Goal: Task Accomplishment & Management: Use online tool/utility

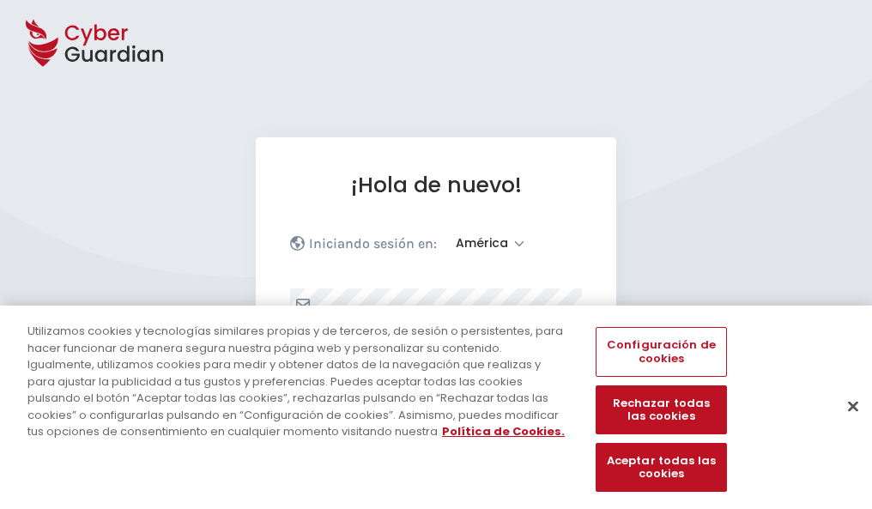
select select "América"
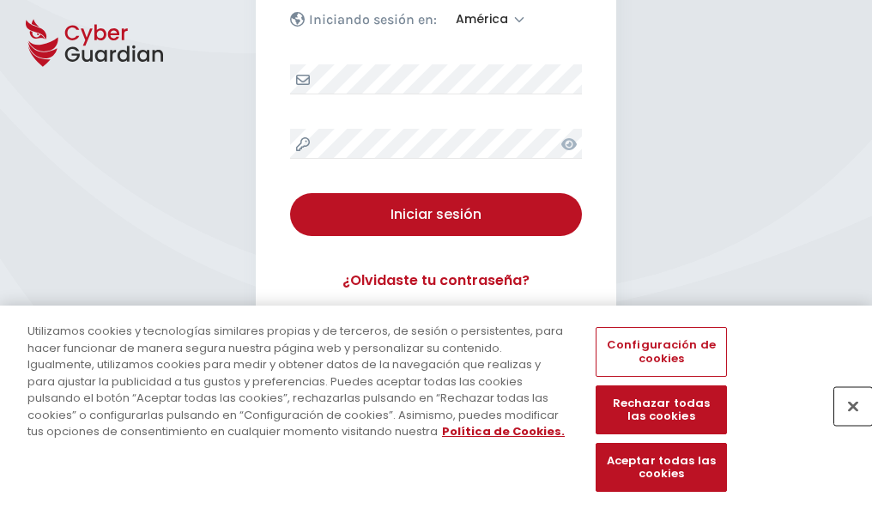
click at [844, 424] on button "Cerrar" at bounding box center [853, 406] width 38 height 38
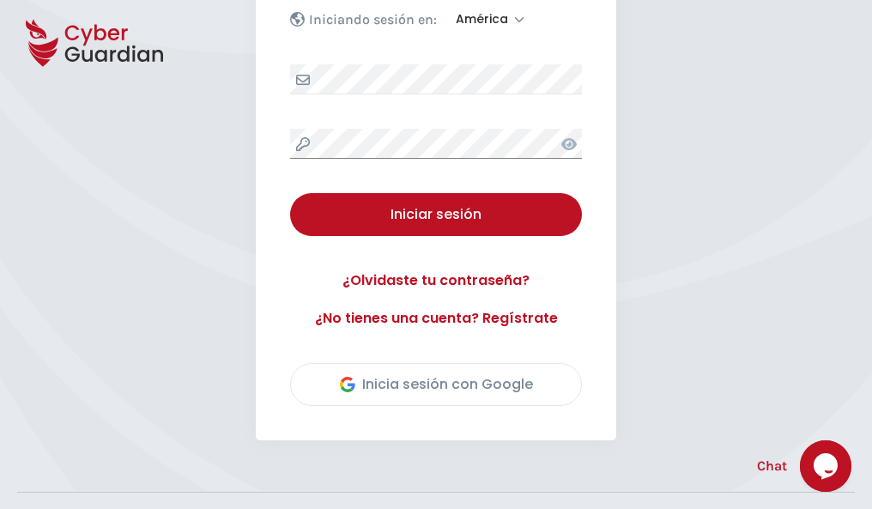
scroll to position [390, 0]
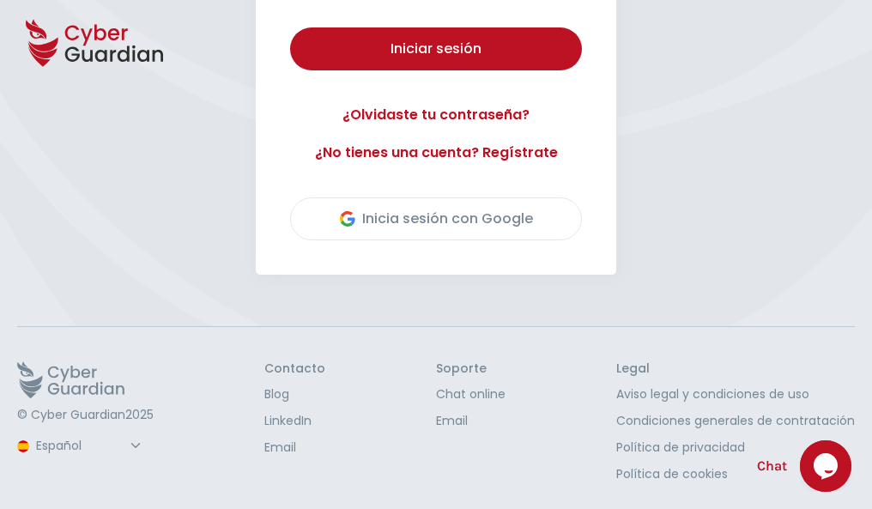
click at [290, 27] on button "Iniciar sesión" at bounding box center [436, 48] width 292 height 43
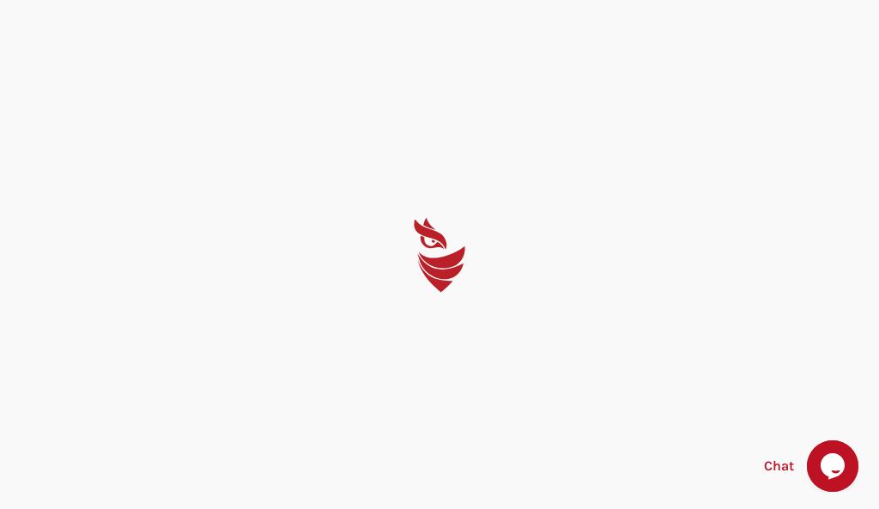
select select "English"
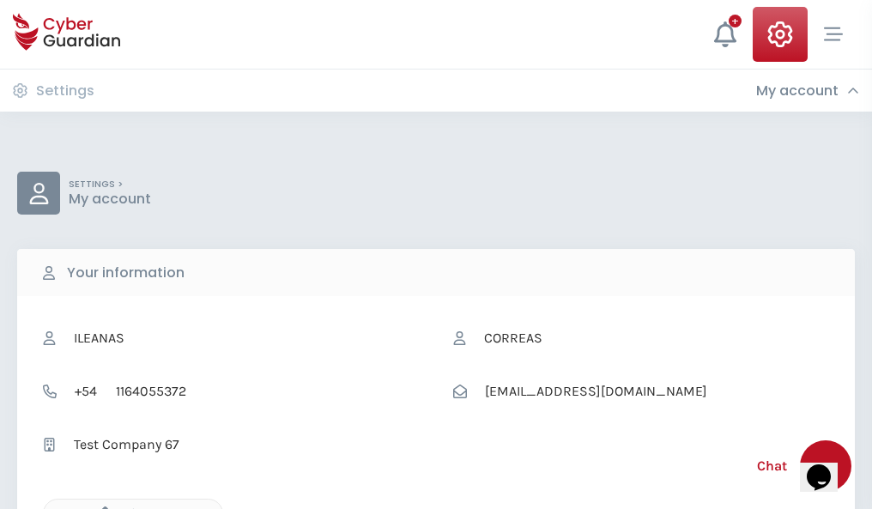
click at [100, 507] on icon "button" at bounding box center [101, 513] width 15 height 15
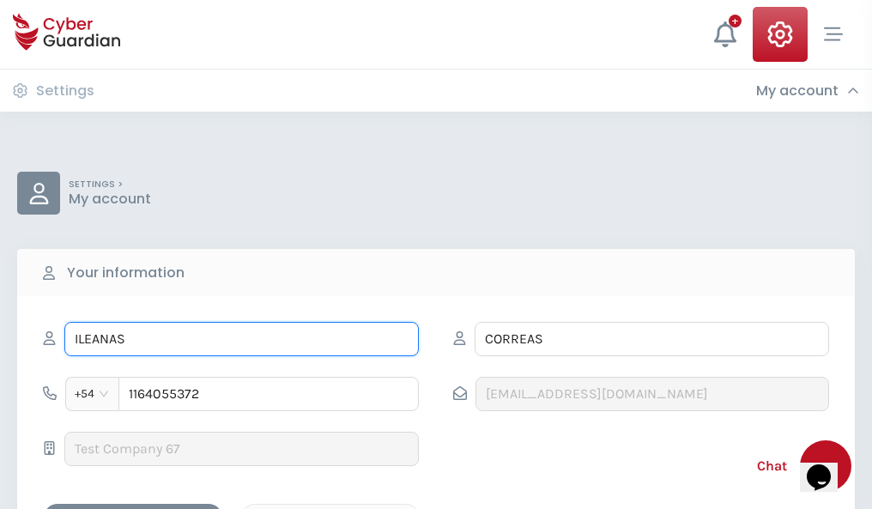
click at [241, 339] on input "ILEANAS" at bounding box center [241, 339] width 354 height 34
type input "I"
type input "Marisela"
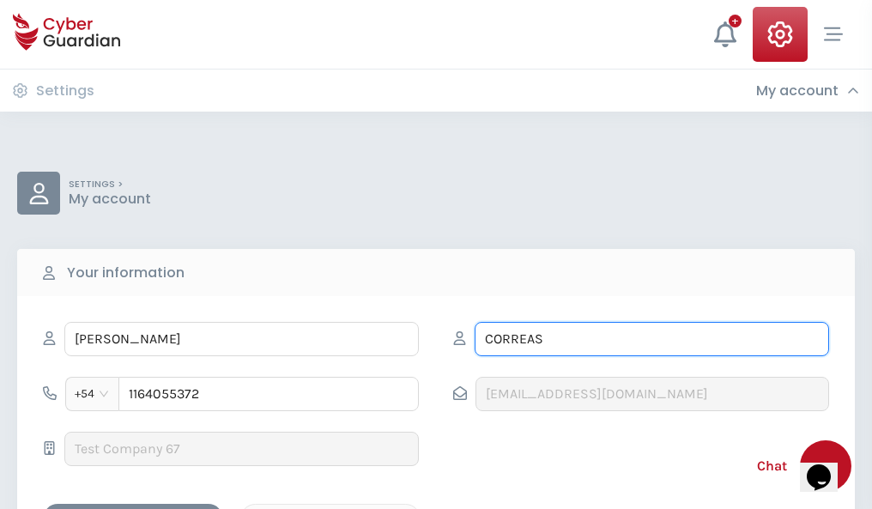
click at [651, 339] on input "CORREAS" at bounding box center [651, 339] width 354 height 34
type input "C"
type input "Navas"
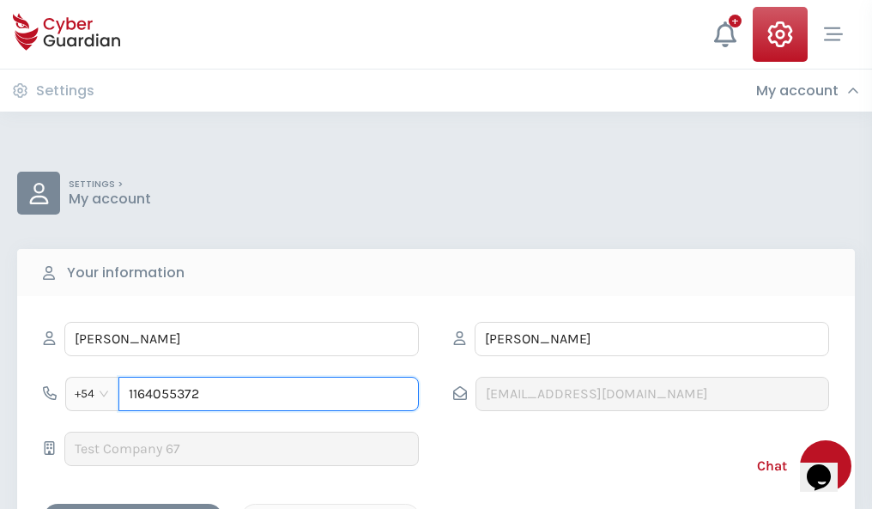
click at [269, 394] on input "1164055372" at bounding box center [268, 394] width 300 height 34
type input "1"
type input "4987031466"
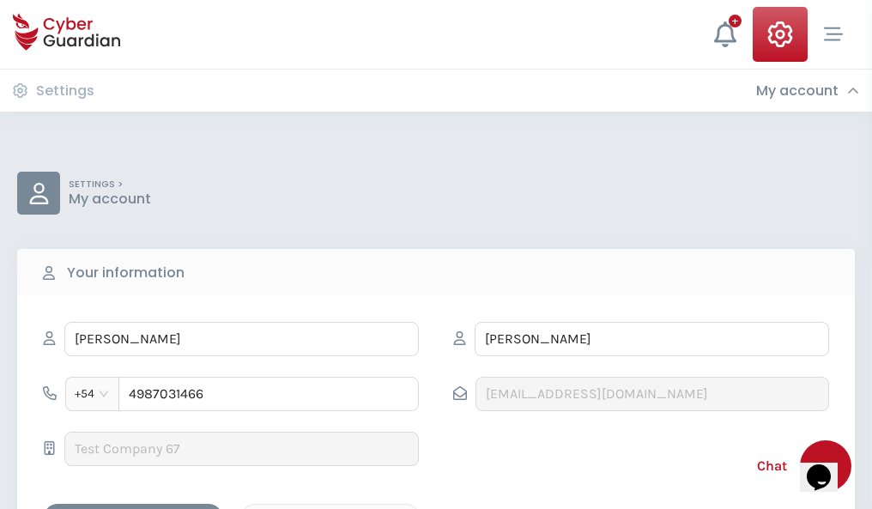
click at [330, 508] on div "Cancel" at bounding box center [330, 518] width 153 height 21
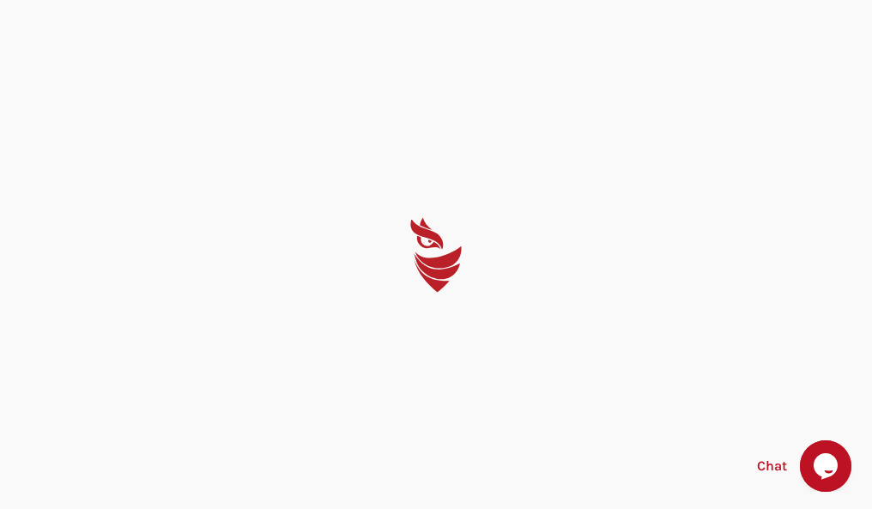
select select "English"
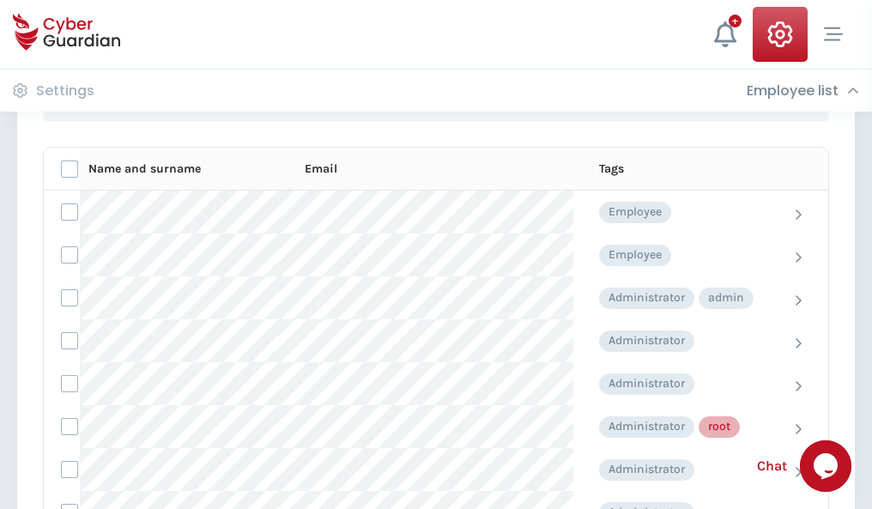
scroll to position [863, 0]
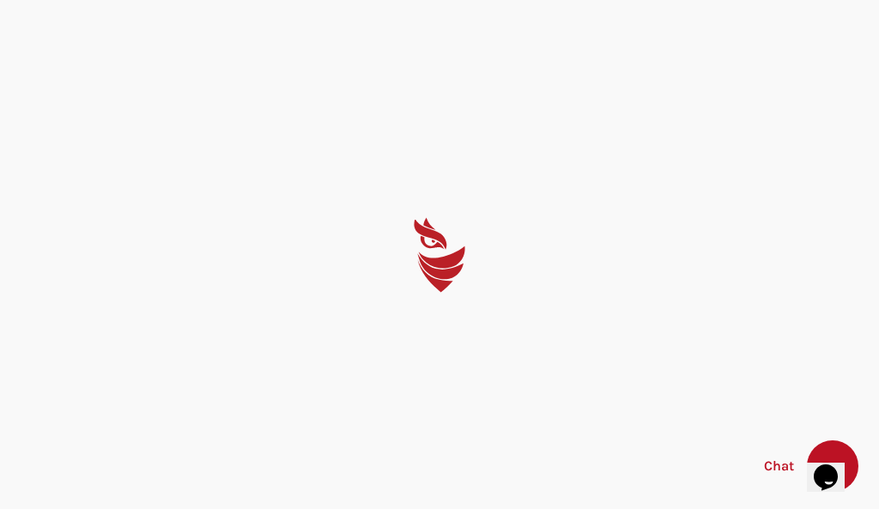
select select "English"
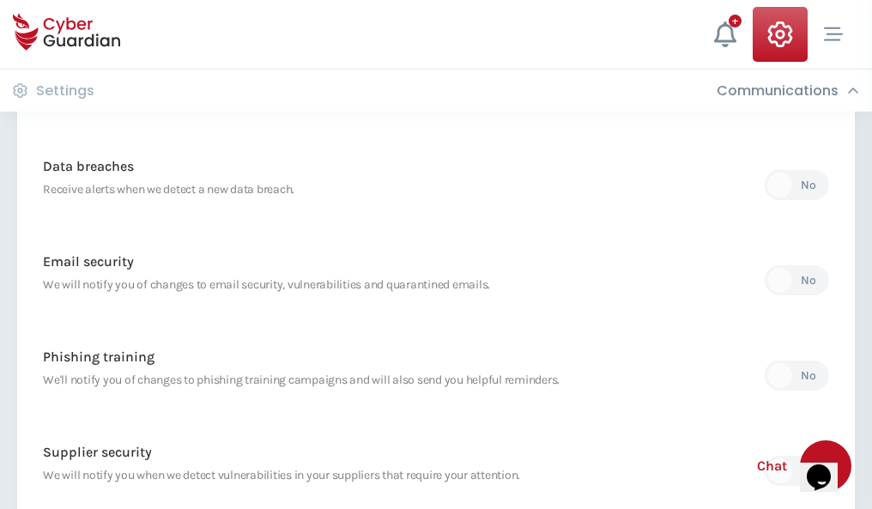
scroll to position [903, 0]
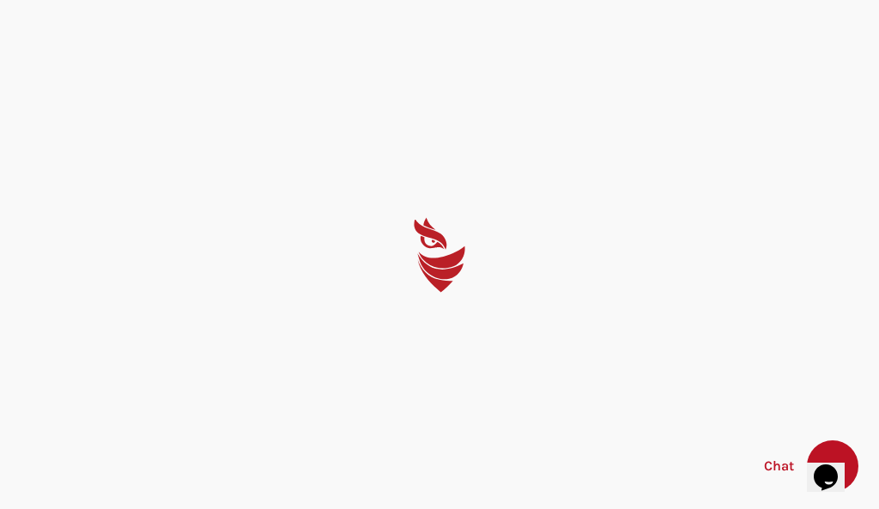
select select "English"
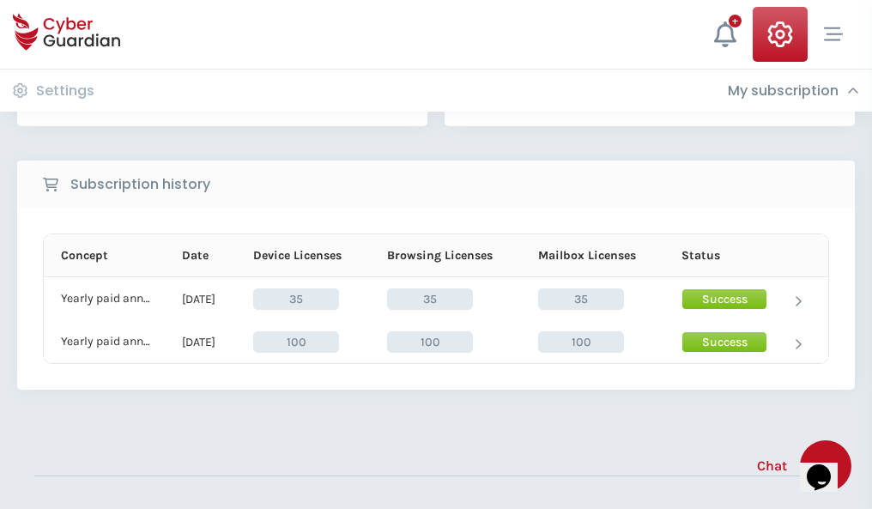
scroll to position [478, 0]
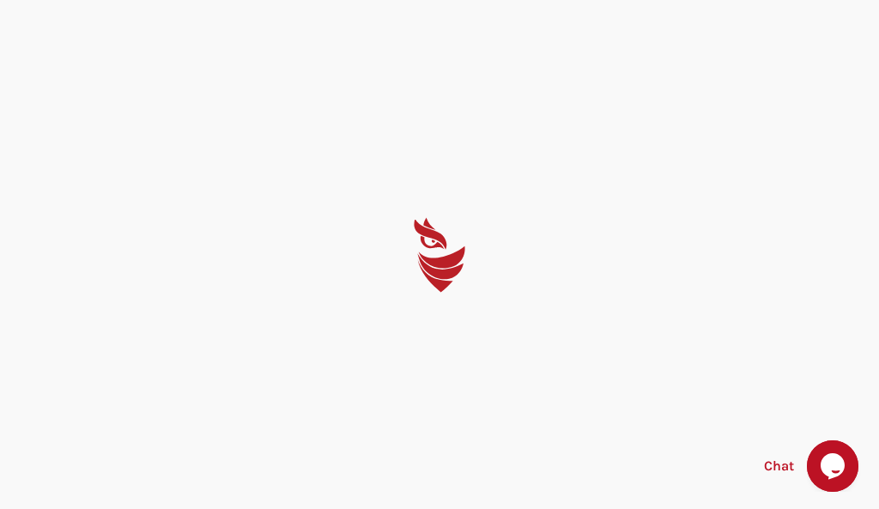
select select "English"
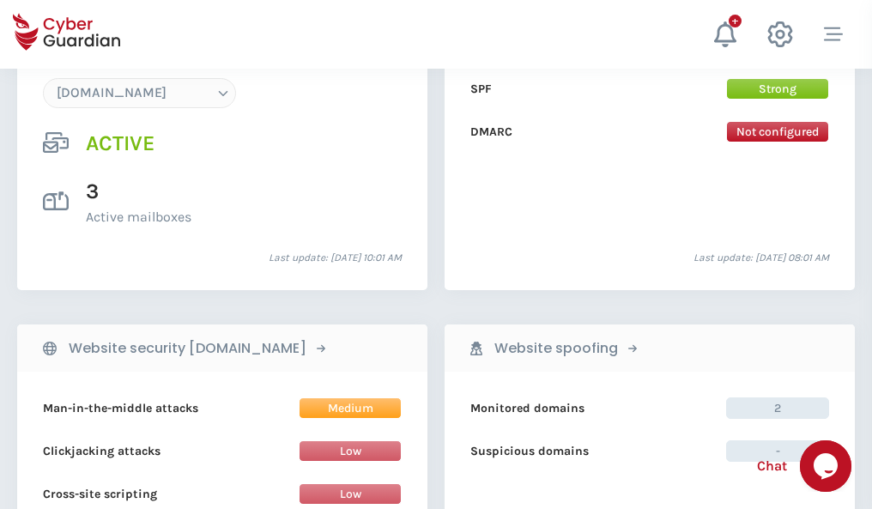
scroll to position [1828, 0]
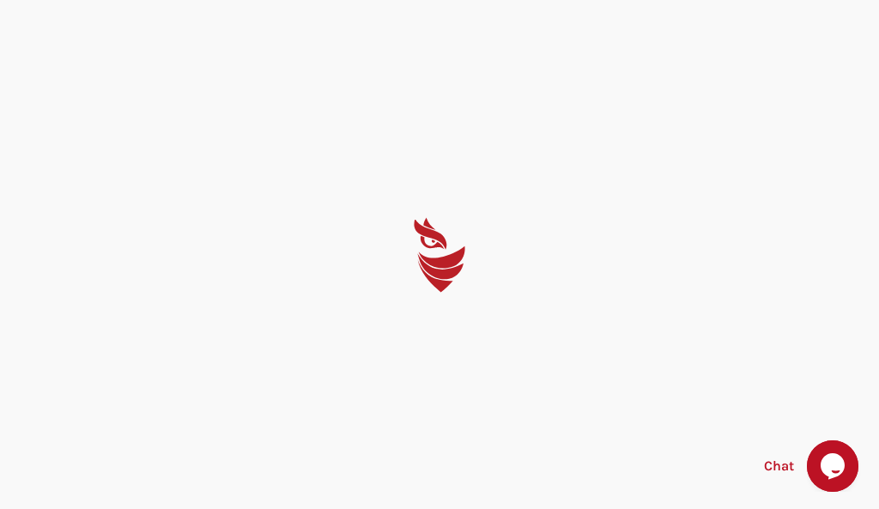
select select "English"
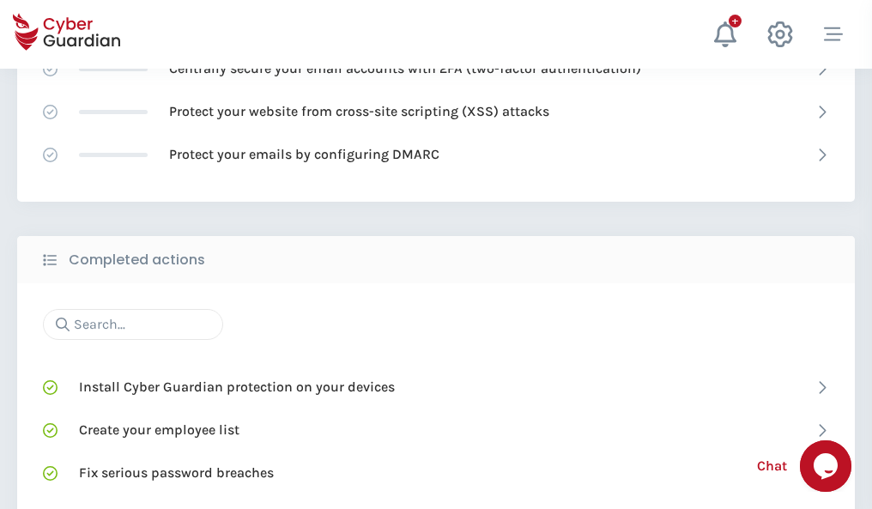
scroll to position [1143, 0]
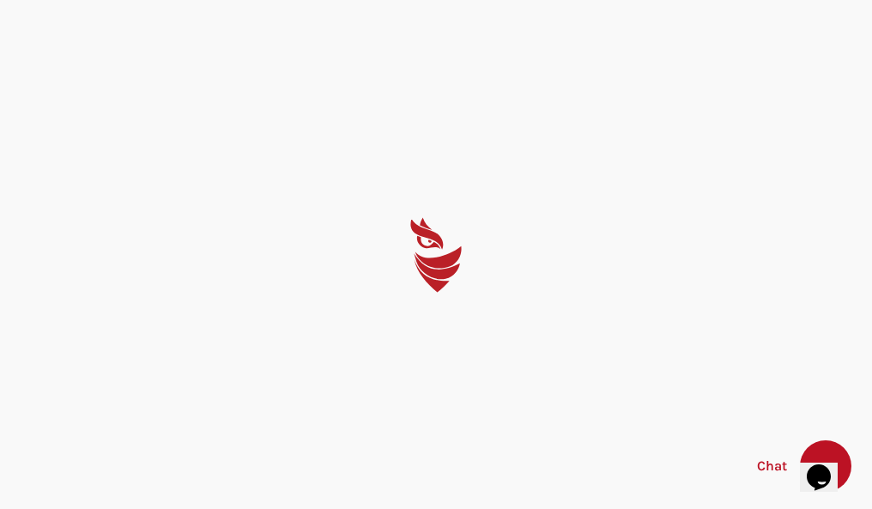
select select "English"
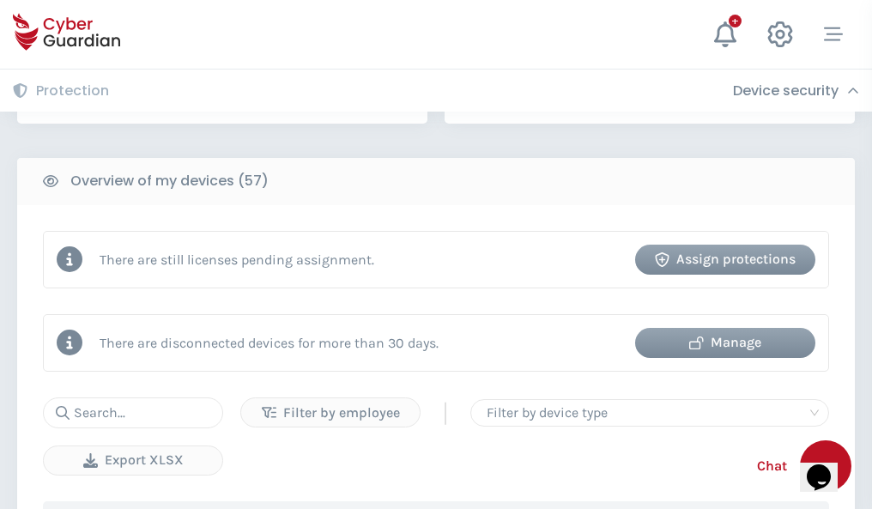
scroll to position [1663, 0]
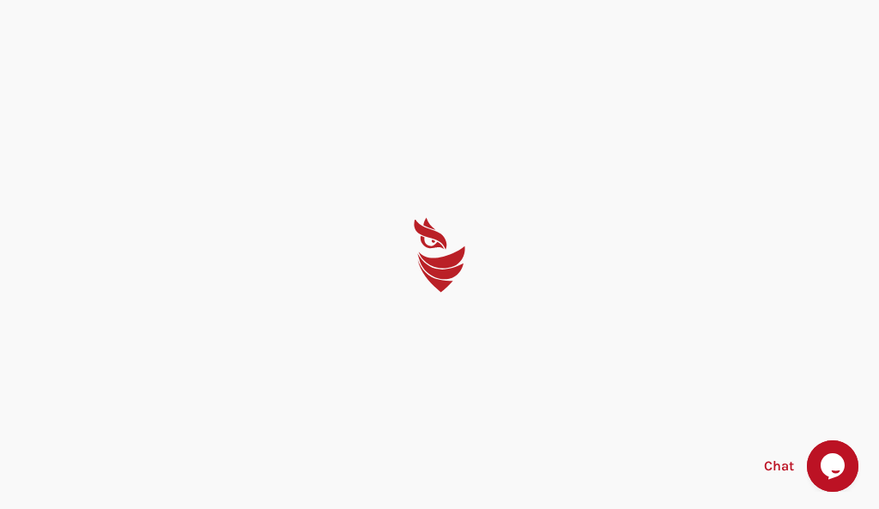
select select "English"
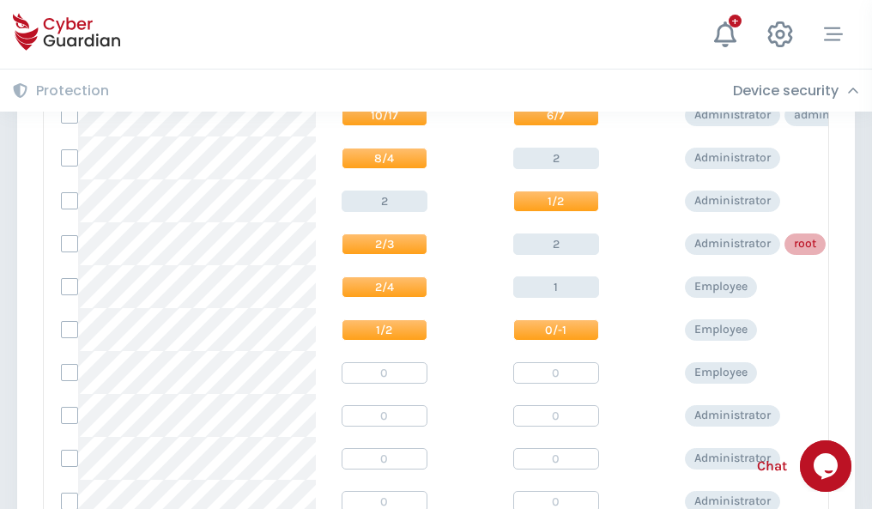
scroll to position [865, 0]
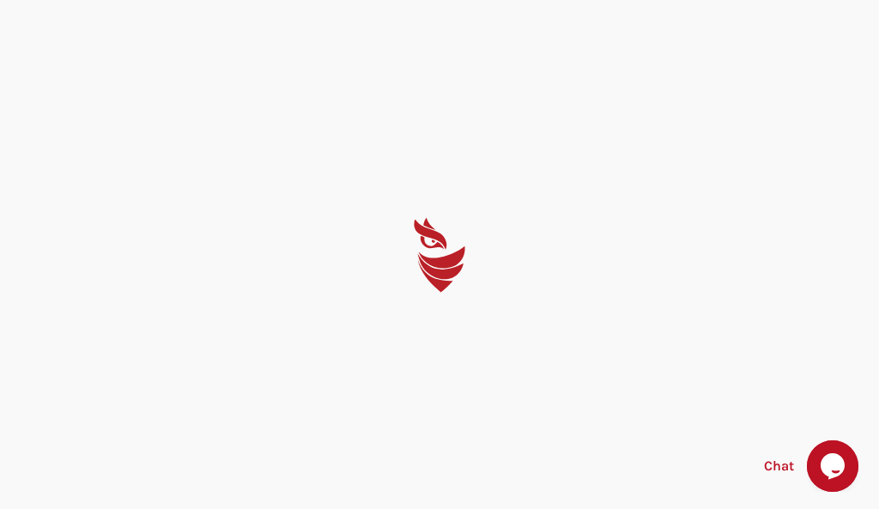
select select "English"
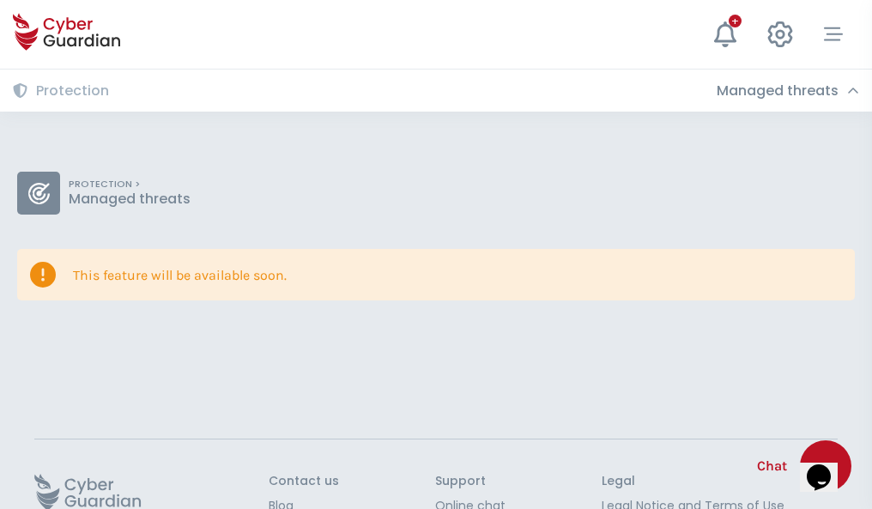
scroll to position [112, 0]
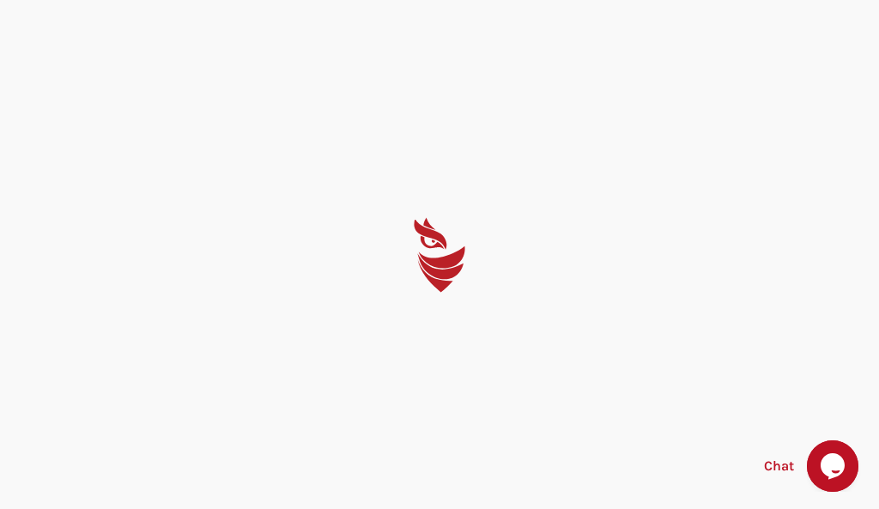
select select "English"
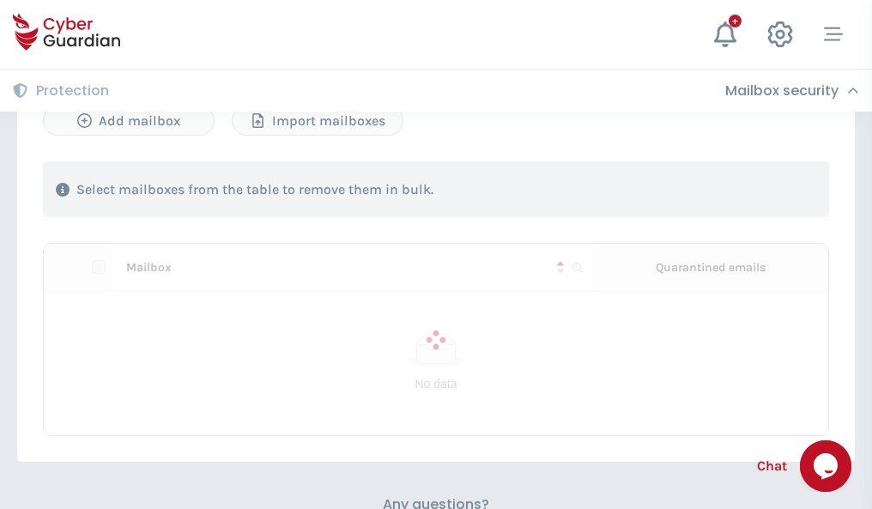
scroll to position [734, 0]
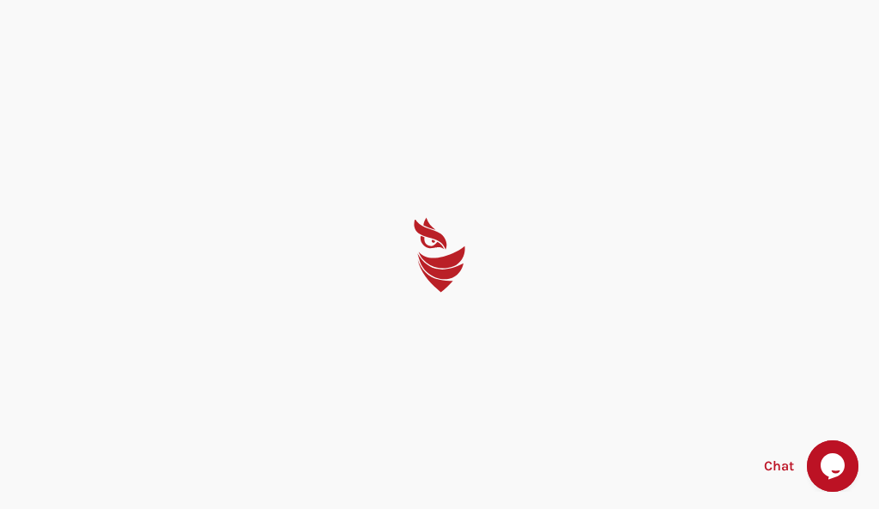
select select "English"
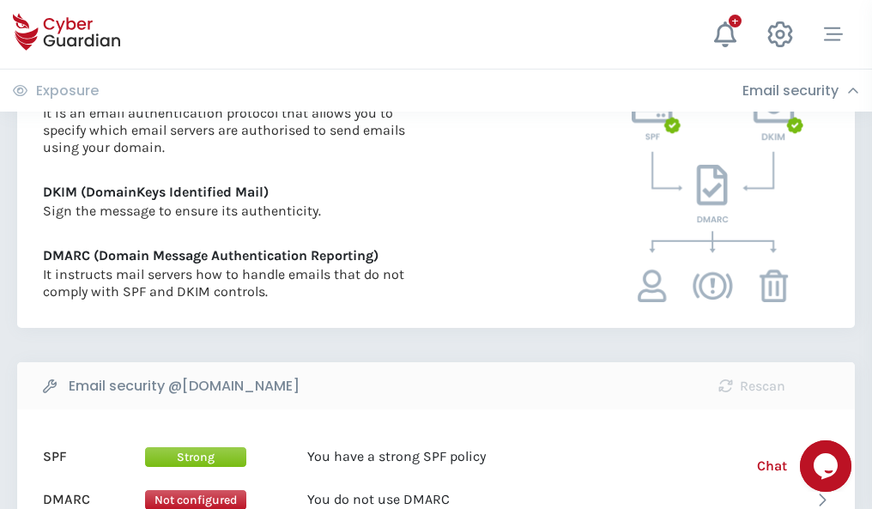
scroll to position [926, 0]
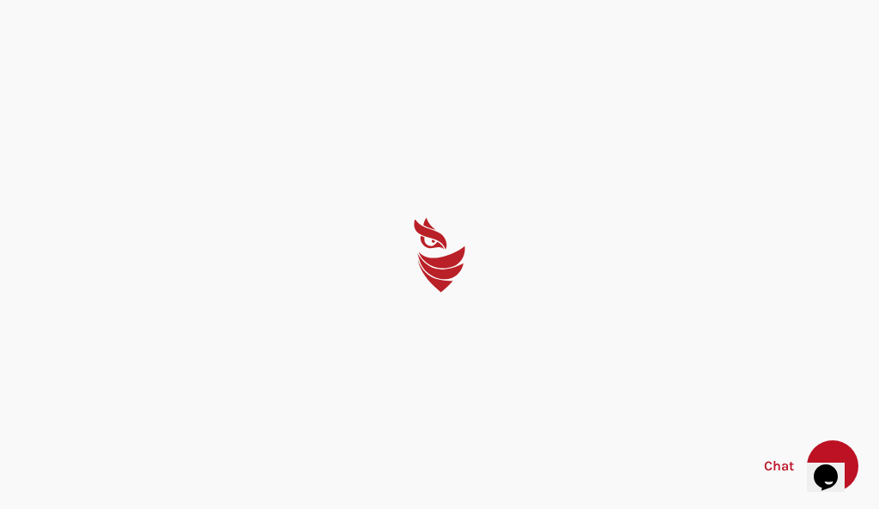
select select "English"
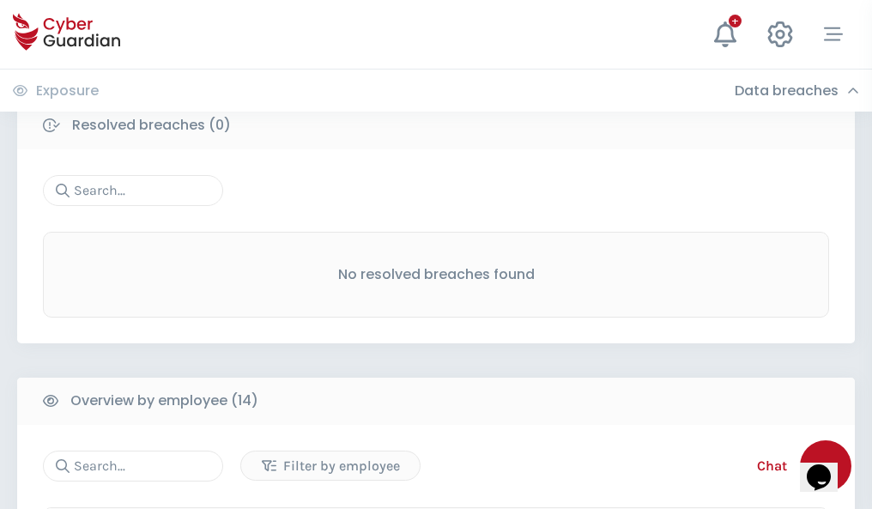
scroll to position [1550, 0]
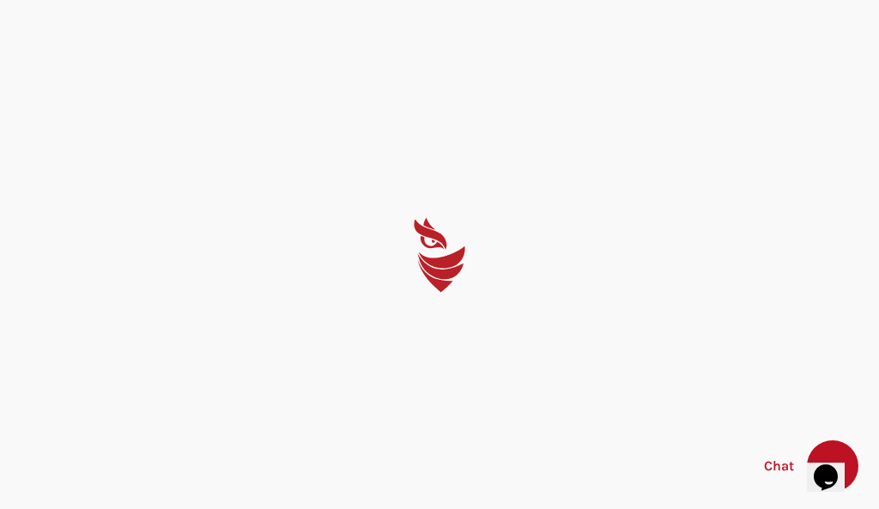
select select "English"
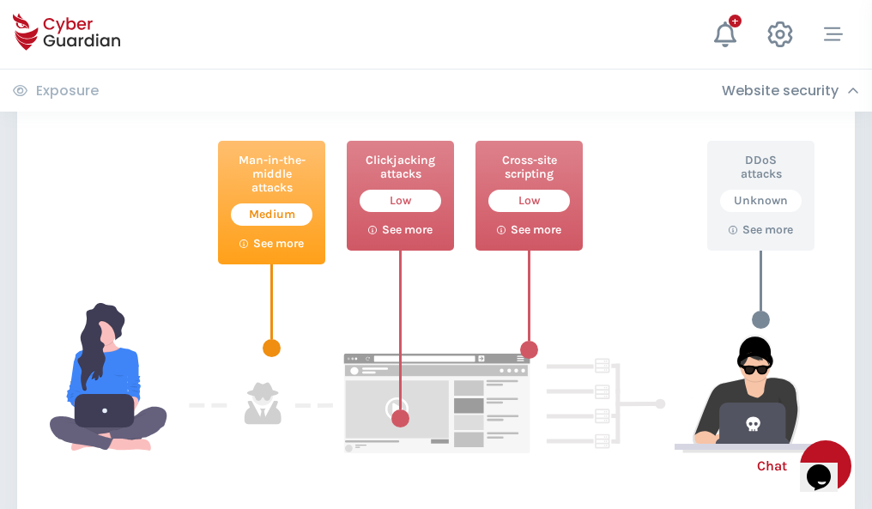
scroll to position [934, 0]
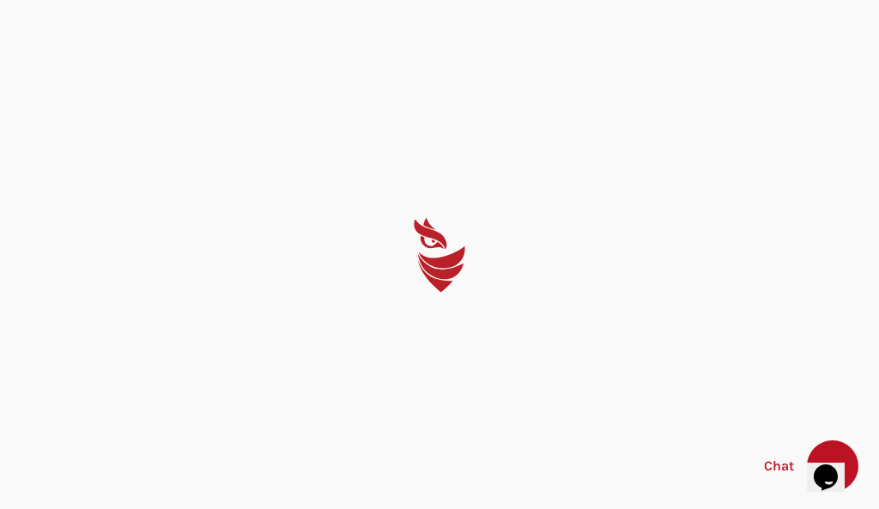
select select "English"
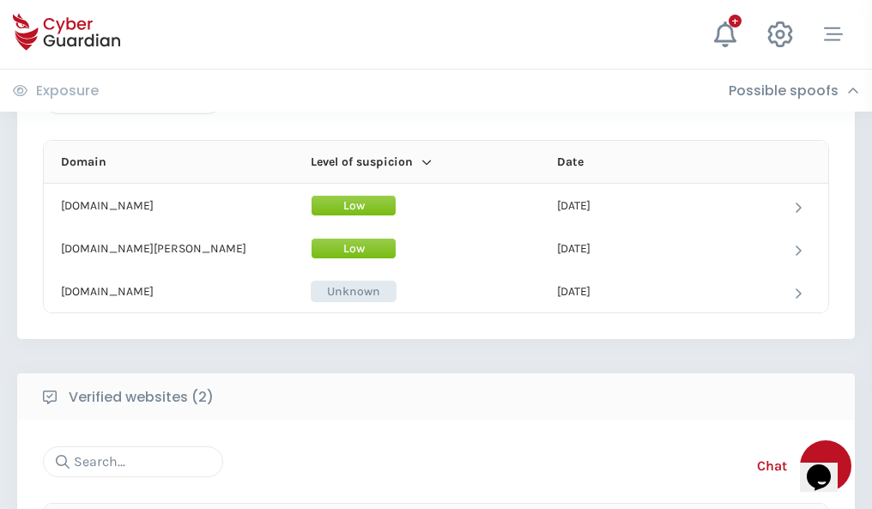
scroll to position [1030, 0]
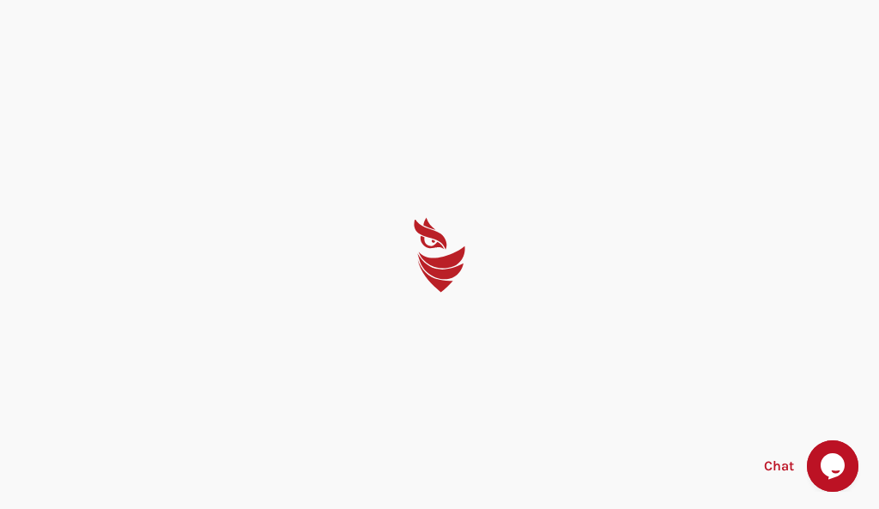
select select "English"
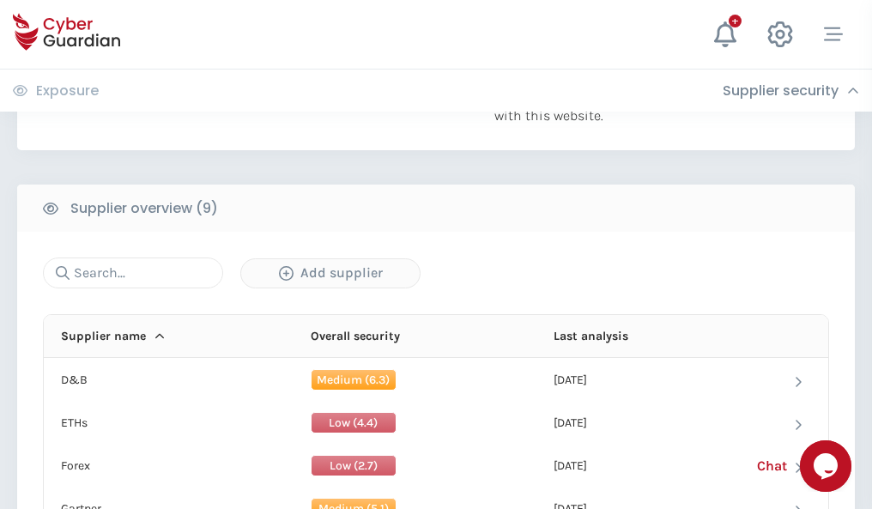
scroll to position [1197, 0]
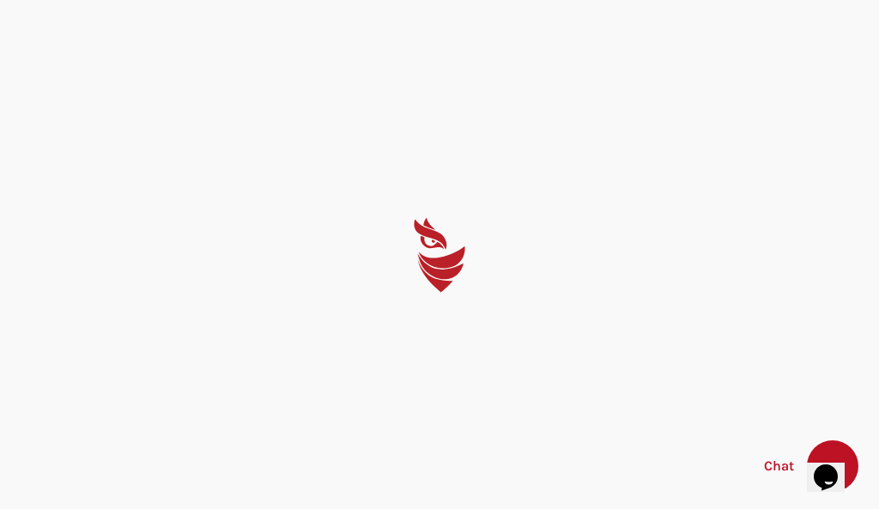
select select "English"
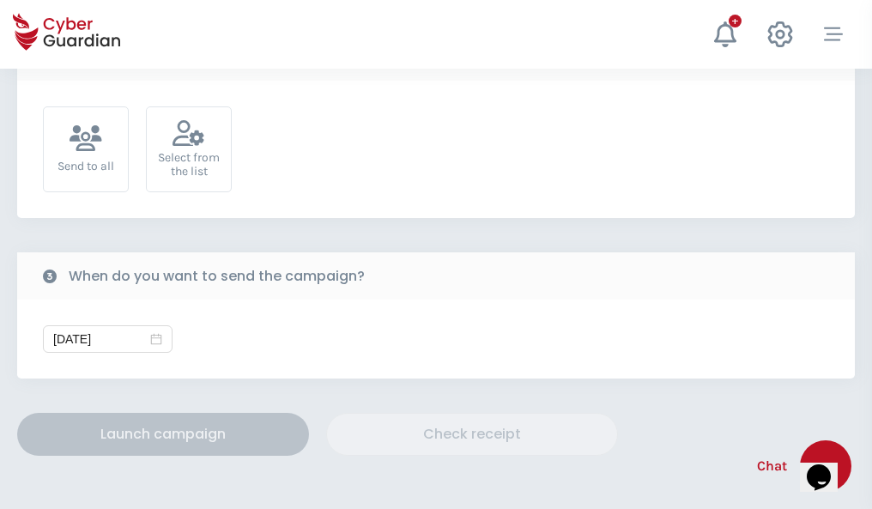
scroll to position [628, 0]
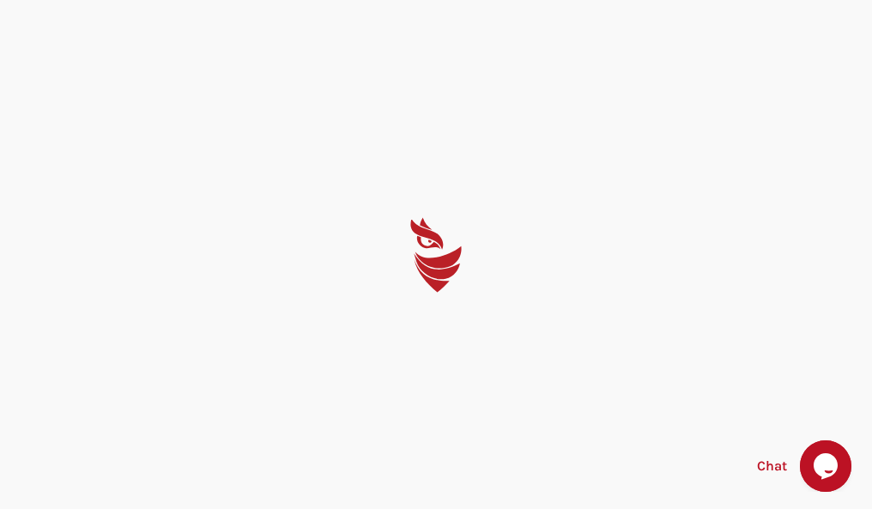
select select "English"
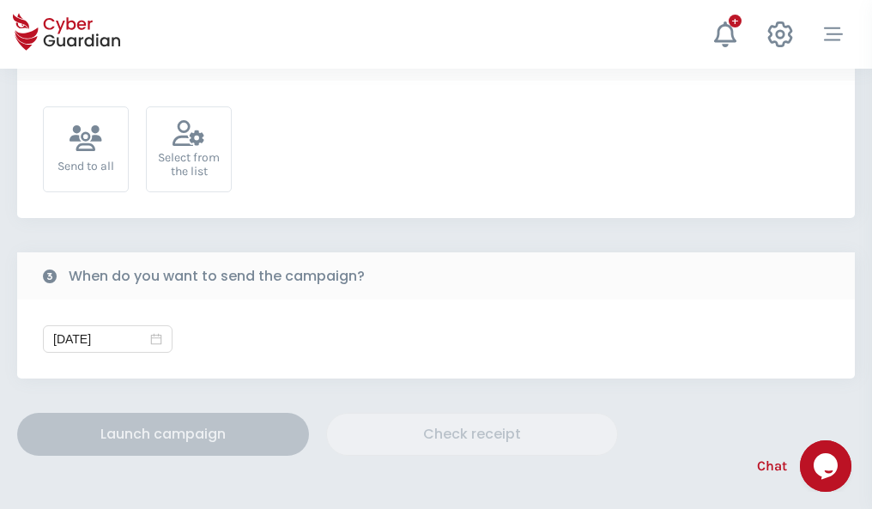
scroll to position [628, 0]
